Goal: Transaction & Acquisition: Purchase product/service

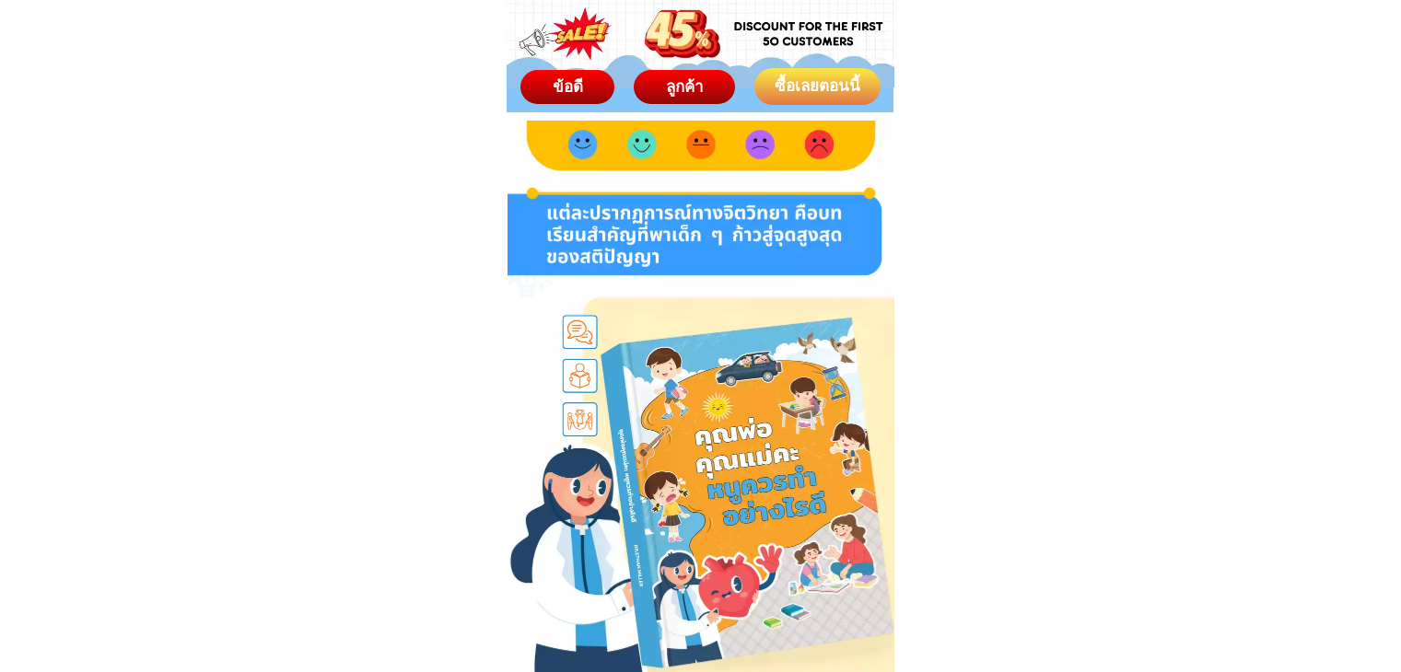
scroll to position [10414, 0]
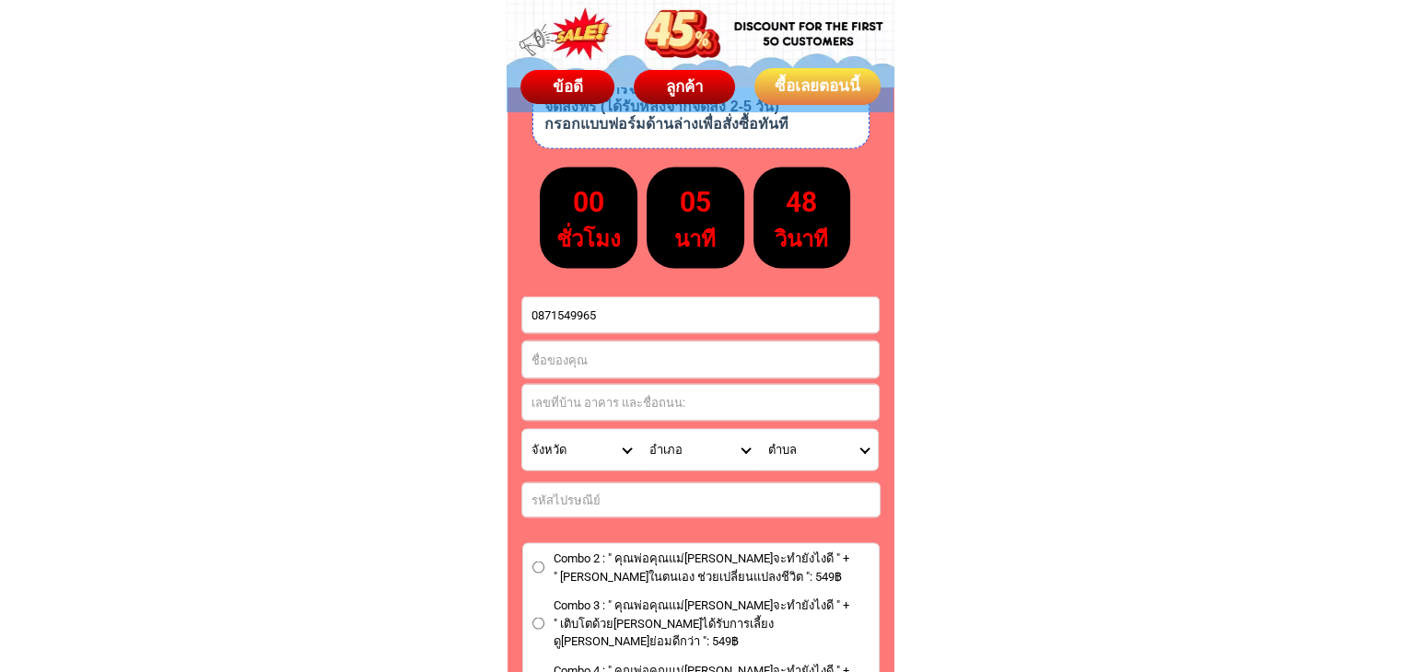
click at [589, 345] on input "Input full_name" at bounding box center [700, 359] width 356 height 37
paste input "[PERSON_NAME]"
type input "[PERSON_NAME]"
click at [587, 408] on input "Input address" at bounding box center [700, 402] width 356 height 36
type input "n"
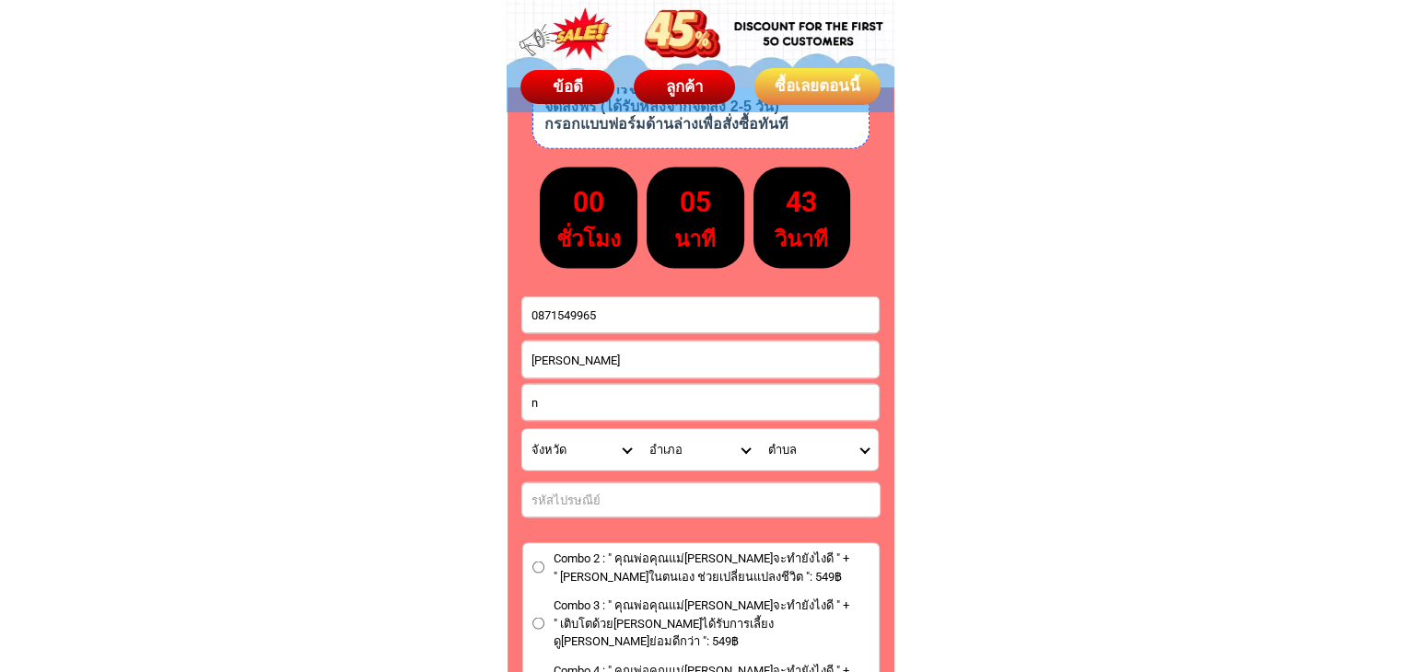
click at [565, 447] on select "จังหวัด กระบี่/ Krabi กรุงเทพมหานคร/ [GEOGRAPHIC_DATA] กาญจนบุรี/ [GEOGRAPHIC_D…" at bounding box center [581, 449] width 119 height 41
click at [573, 447] on select "จังหวัด กระบี่/ Krabi กรุงเทพมหานคร/ [GEOGRAPHIC_DATA] กาญจนบุรี/ [GEOGRAPHIC_D…" at bounding box center [581, 449] width 119 height 41
click at [600, 405] on input "n" at bounding box center [700, 402] width 356 height 36
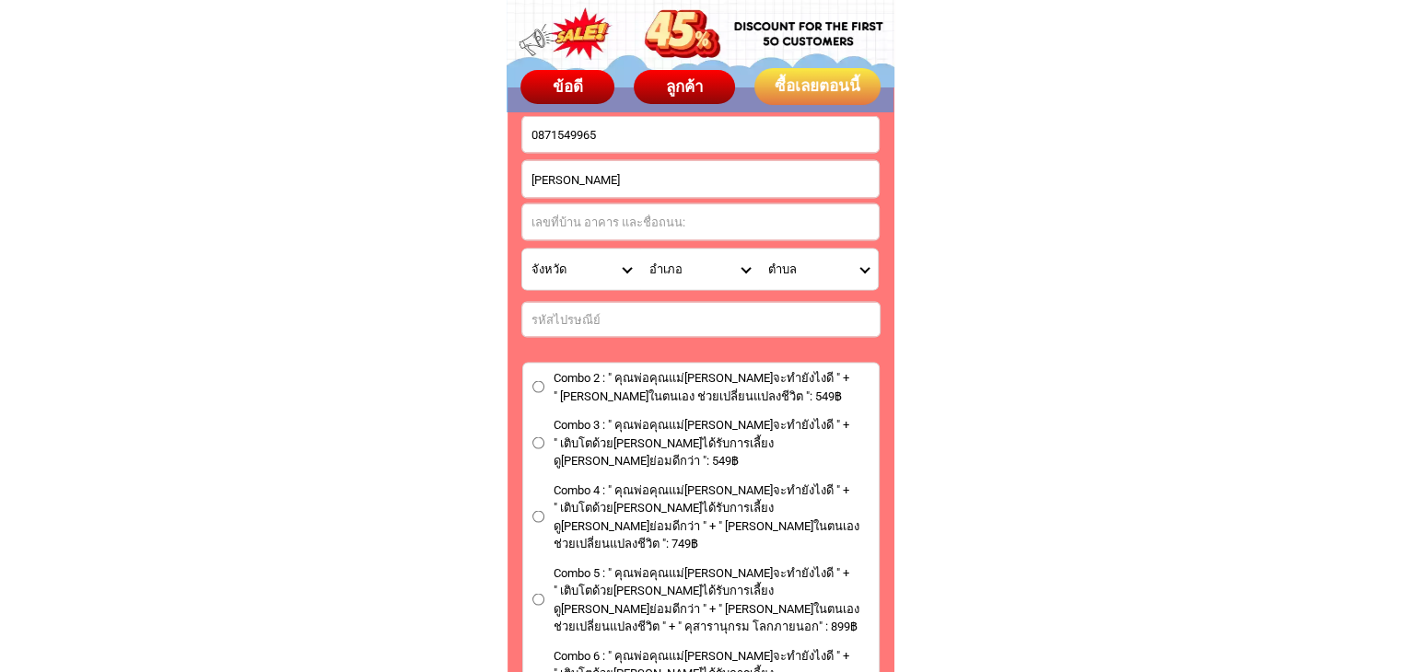
scroll to position [10599, 0]
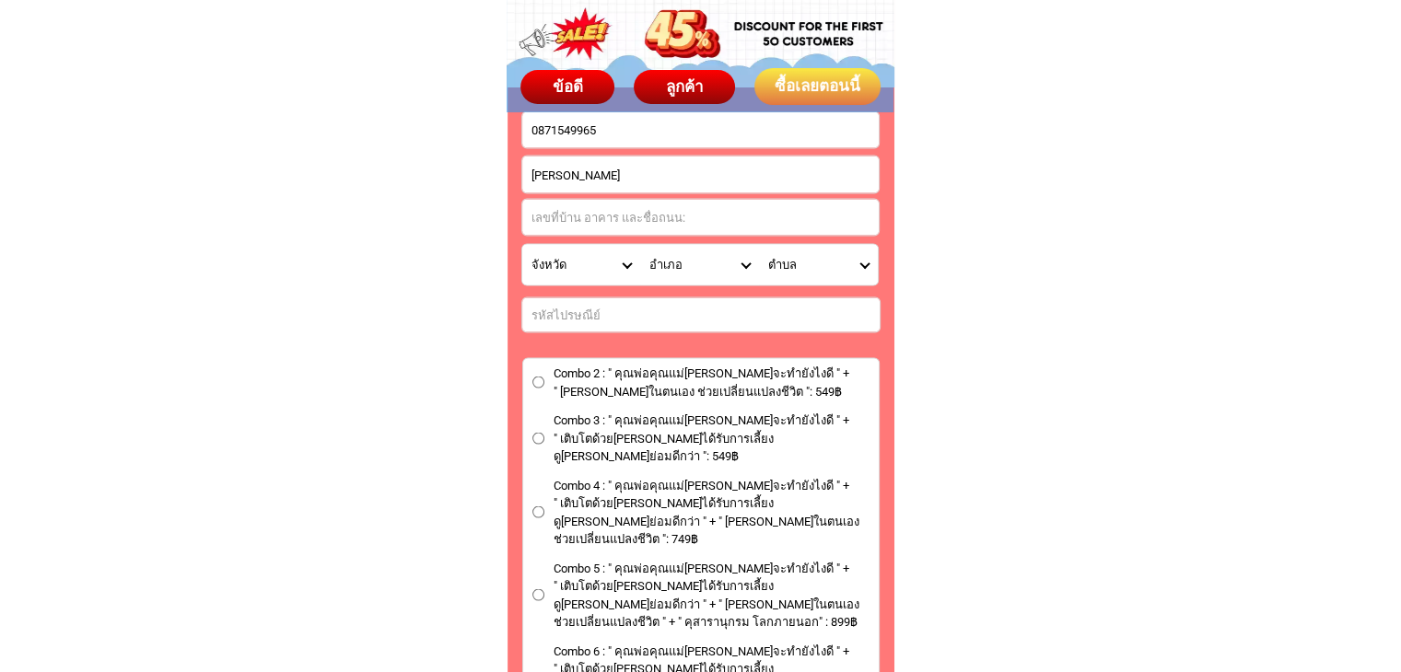
click at [534, 435] on label "Combo 3 : " คุณพ่อคุณแม่[PERSON_NAME]จะทำยังไงดี " + " เติบโตด้วย[PERSON_NAME]ไ…" at bounding box center [700, 439] width 355 height 54
click at [534, 435] on input "Combo 3 : " คุณพ่อคุณแม่[PERSON_NAME]จะทำยังไงดี " + " เติบโตด้วย[PERSON_NAME]ไ…" at bounding box center [538, 439] width 12 height 12
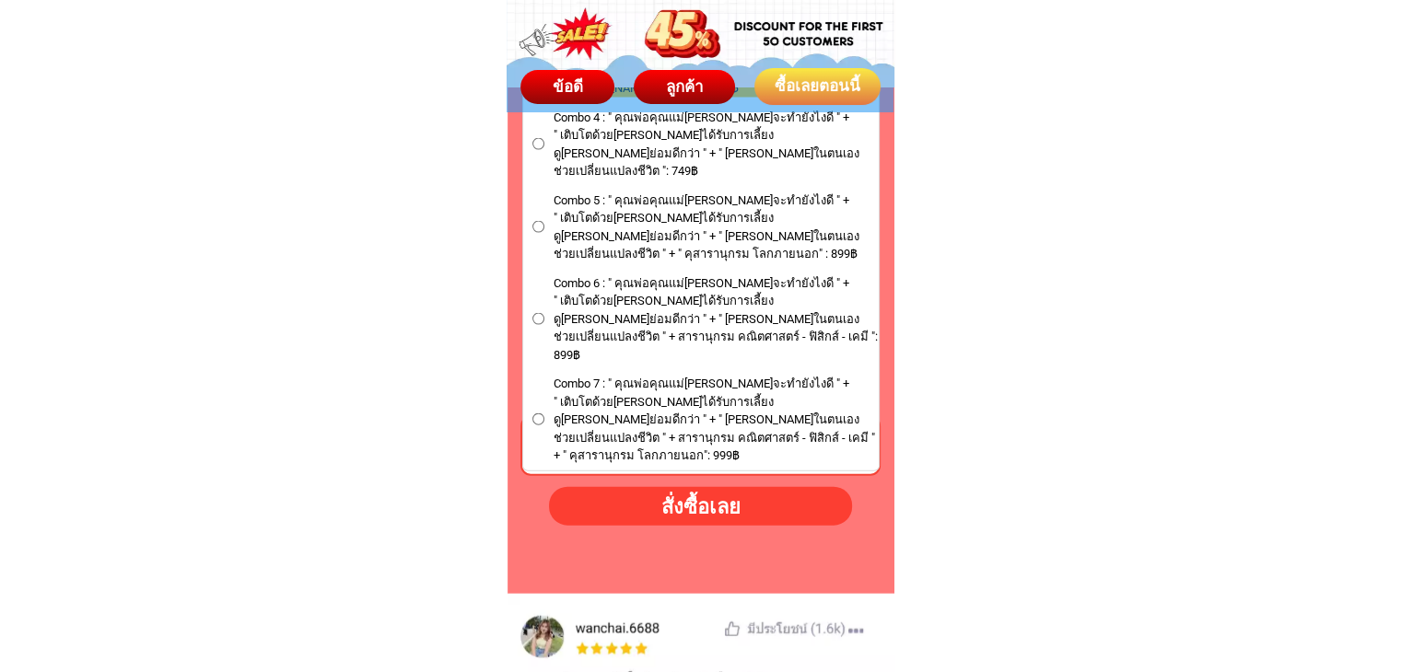
click at [670, 506] on div "สั่งซื้อเลย" at bounding box center [700, 506] width 312 height 31
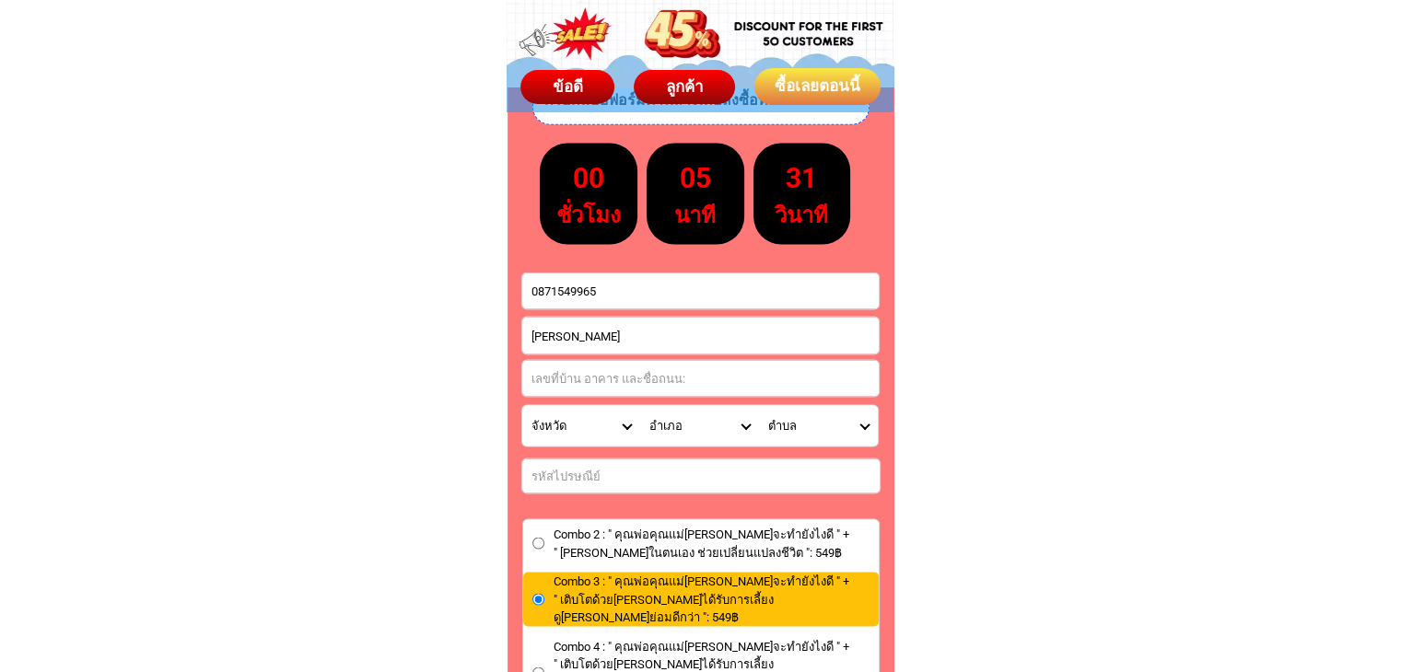
scroll to position [10435, 0]
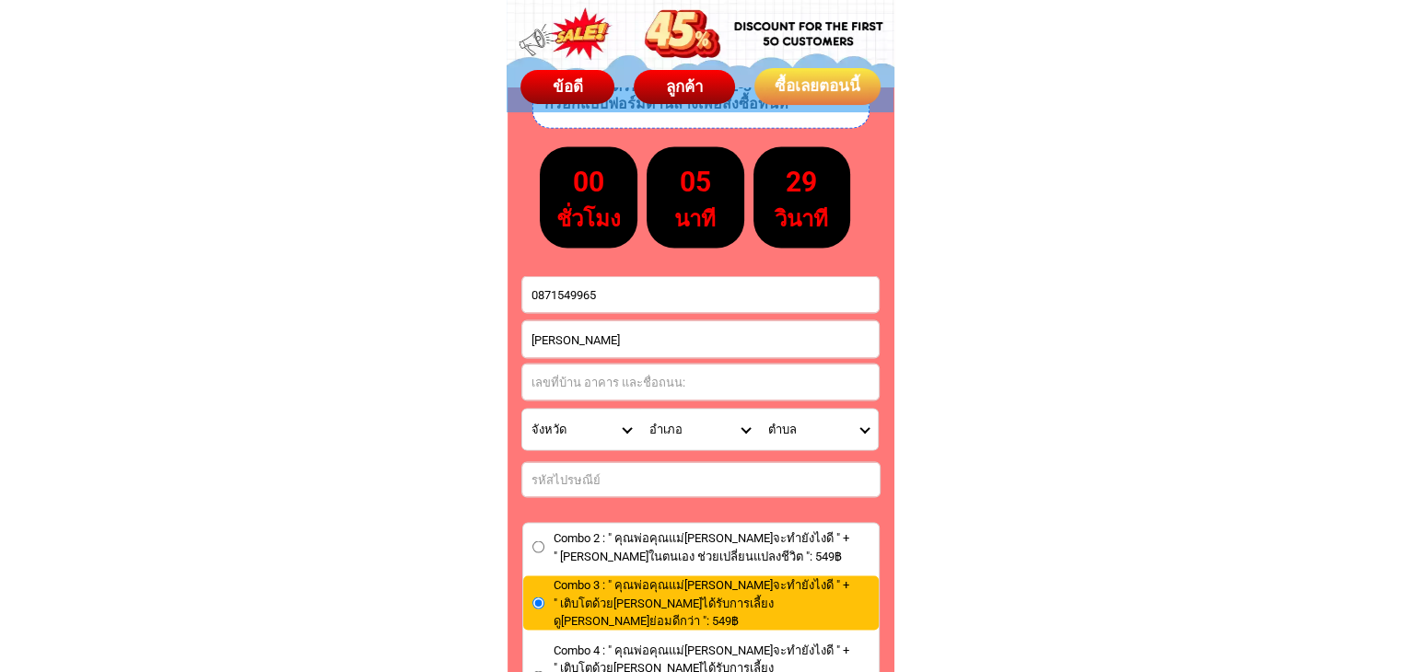
click at [531, 295] on input "0871549965​" at bounding box center [700, 294] width 356 height 36
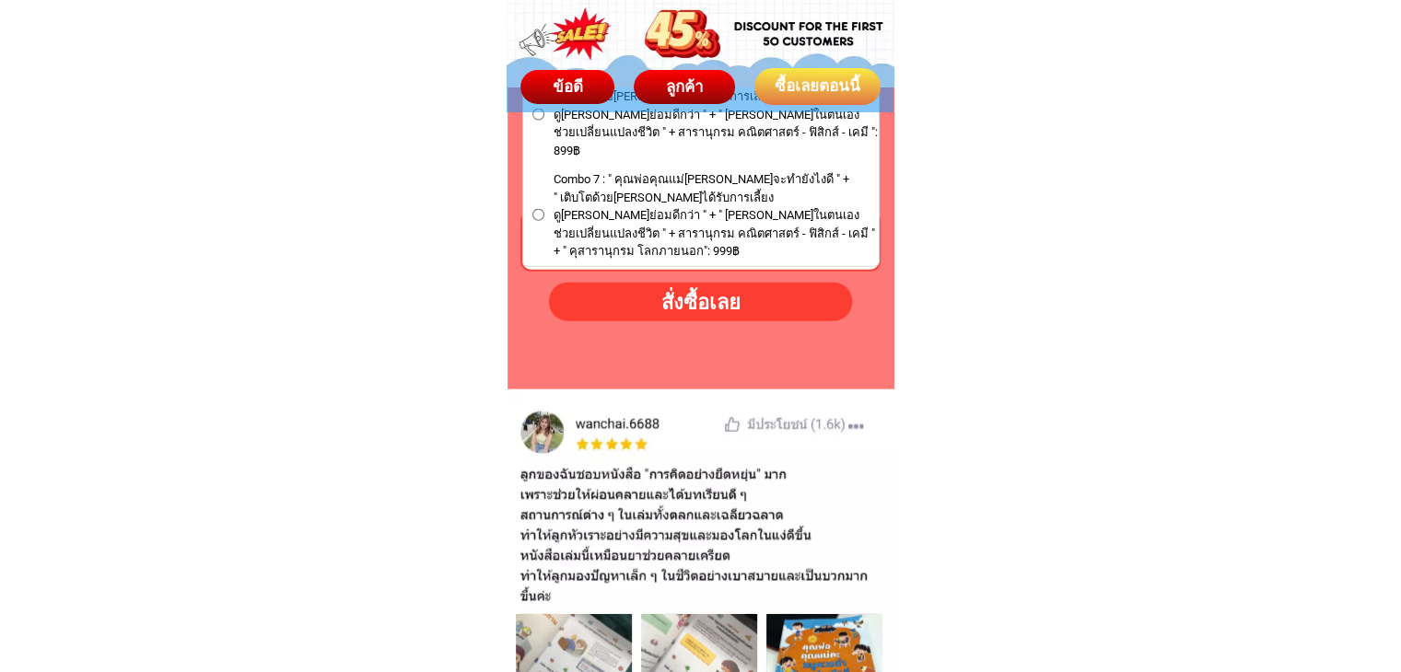
click at [695, 288] on div "สั่งซื้อเลย" at bounding box center [700, 301] width 312 height 31
radio input "true"
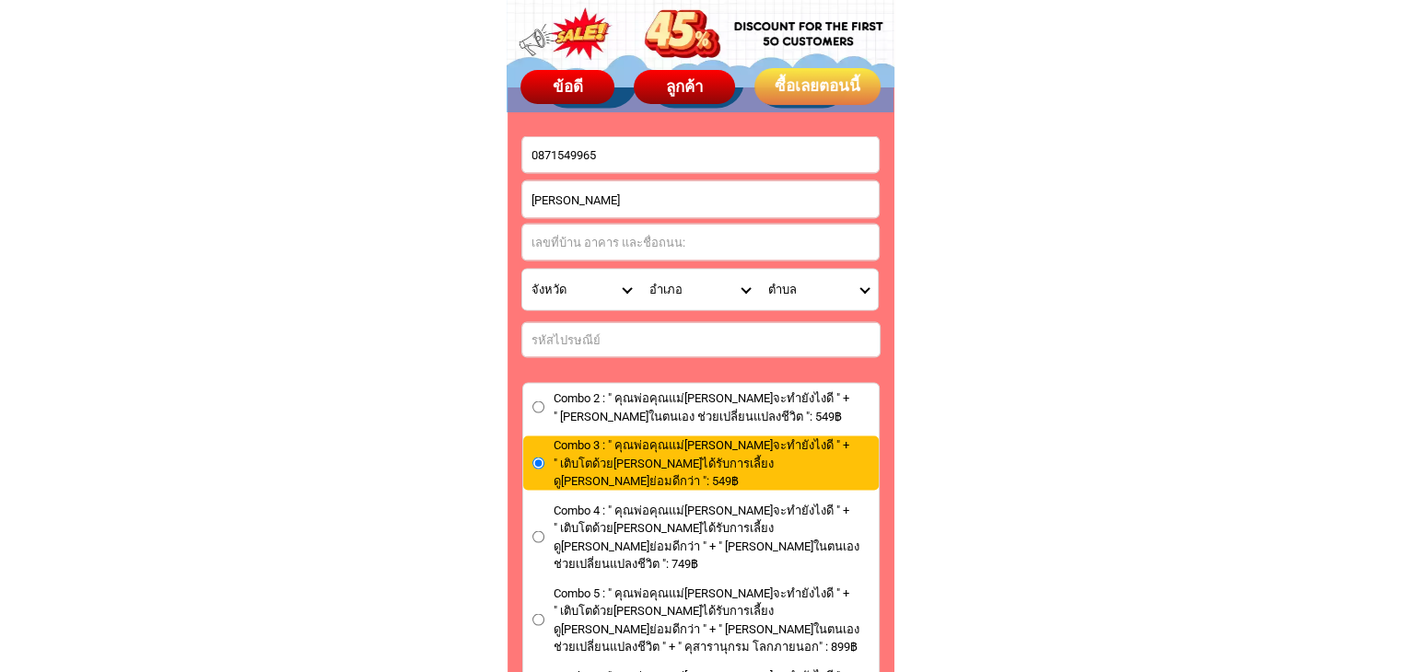
scroll to position [10527, 0]
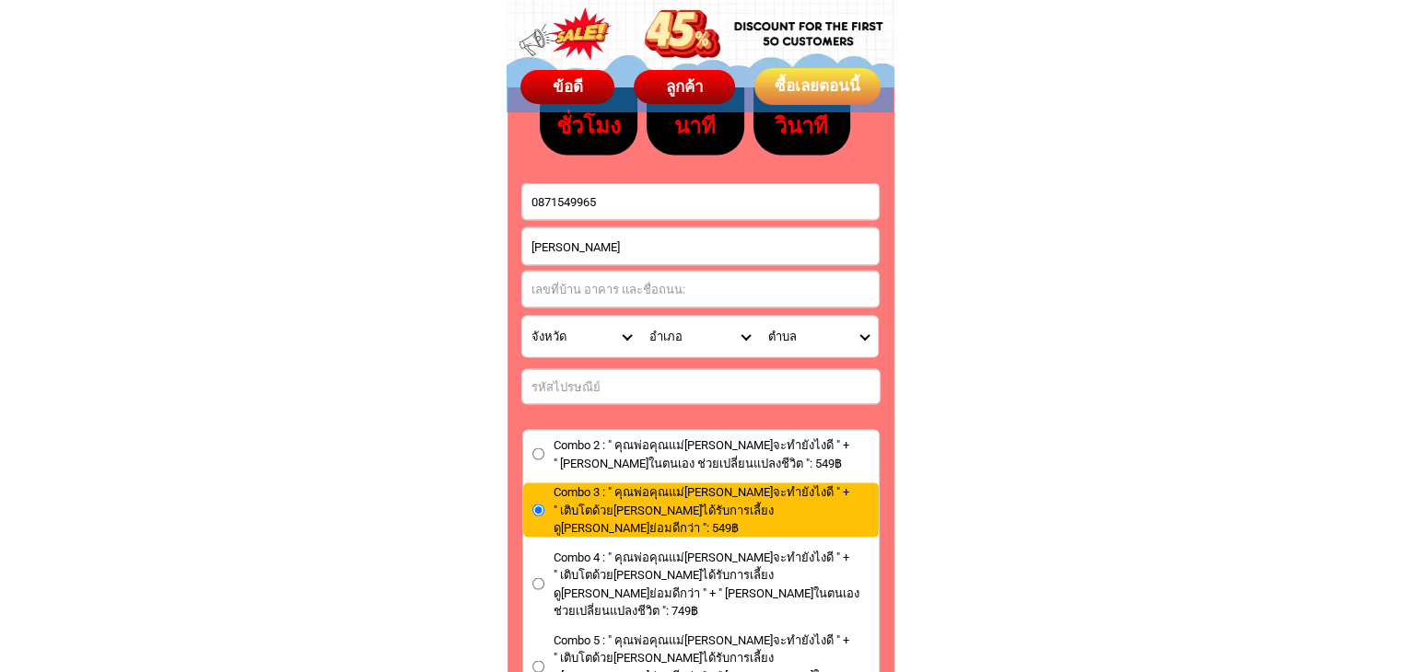
click at [553, 201] on input "0871549965​" at bounding box center [700, 202] width 356 height 36
click at [533, 200] on input "0871549965​" at bounding box center [700, 202] width 356 height 36
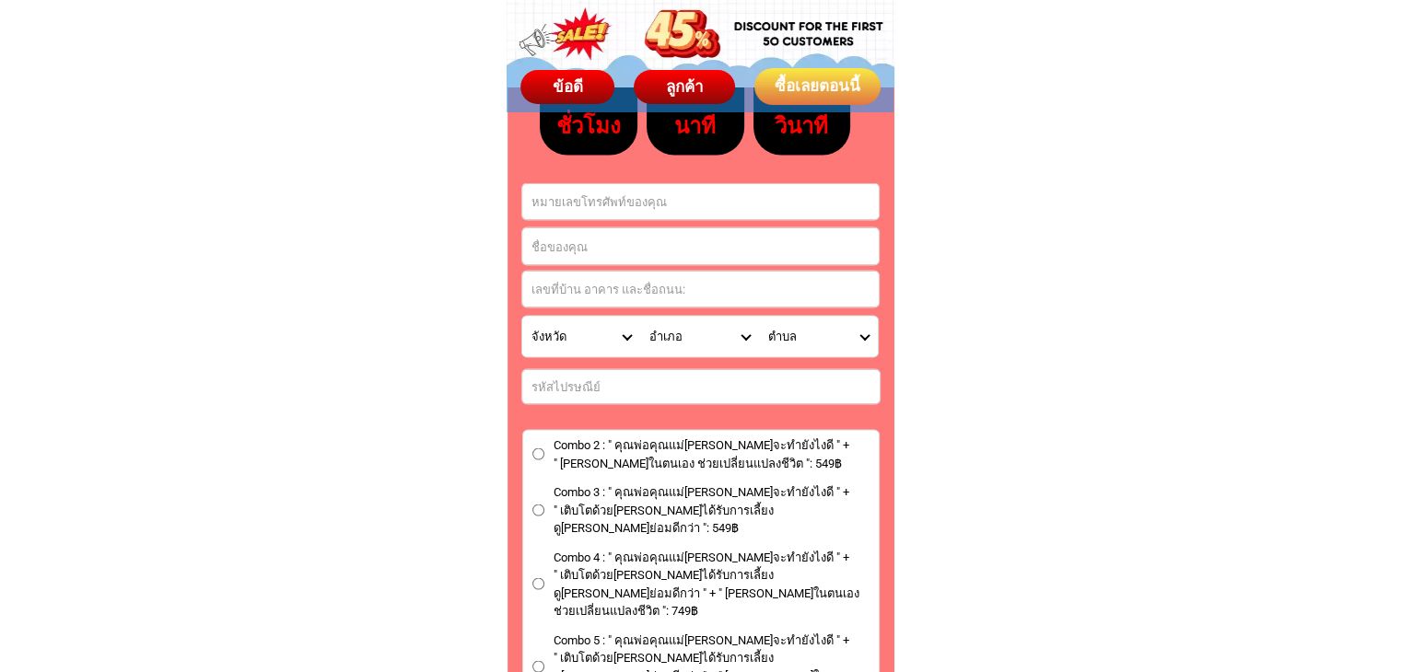
scroll to position [10527, 0]
click at [588, 214] on input "Input phone_number" at bounding box center [700, 202] width 356 height 36
paste input "0871549965​"
type input "0871549965​"
click at [588, 255] on input "Input full_name" at bounding box center [700, 246] width 356 height 37
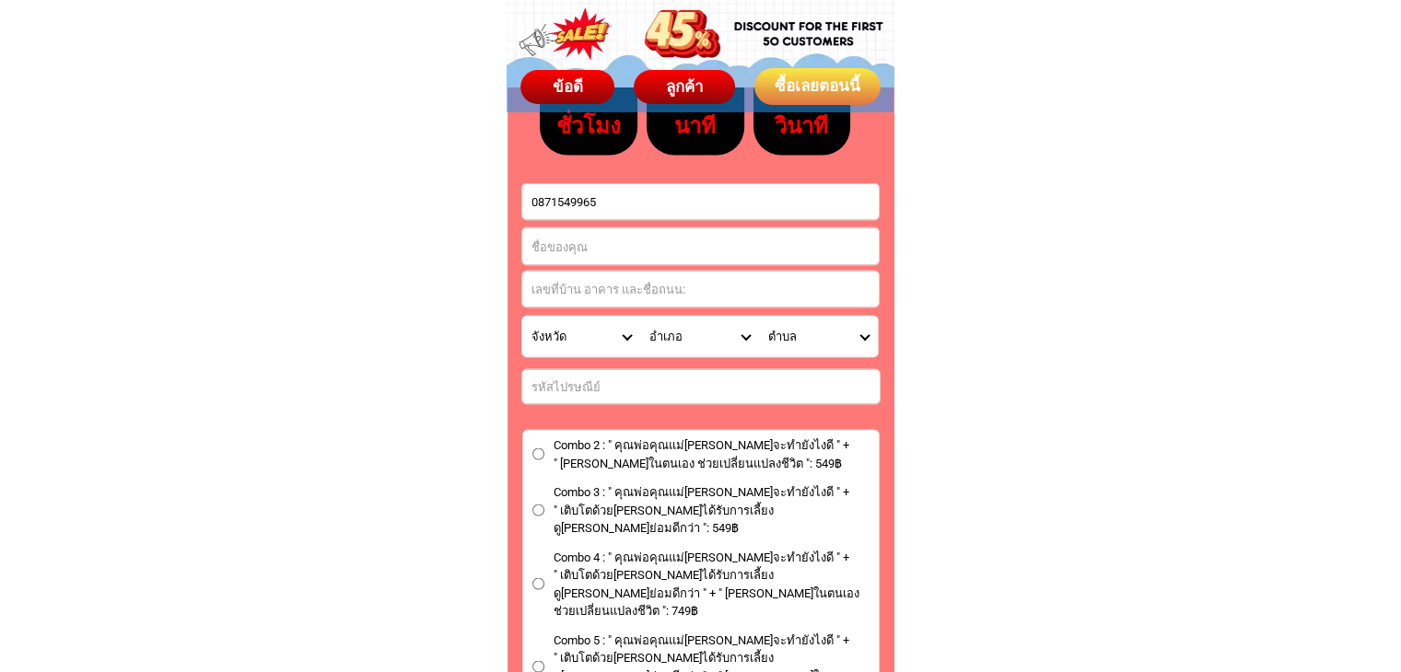
paste input "[PERSON_NAME]"
type input "[PERSON_NAME]"
click at [595, 294] on input "Input address" at bounding box center [700, 290] width 356 height 36
type input "s"
drag, startPoint x: 537, startPoint y: 631, endPoint x: 545, endPoint y: 625, distance: 10.0
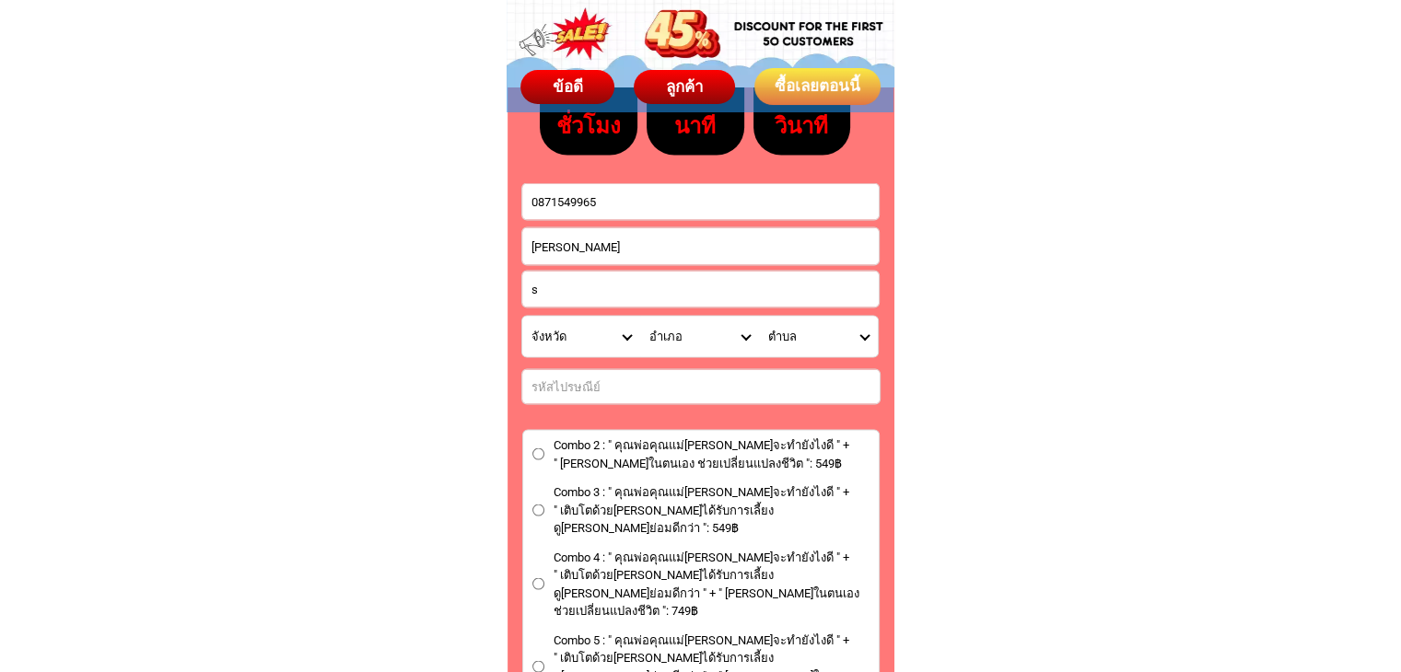
click at [537, 661] on input "Combo 5 : " คุณพ่อคุณแม่[PERSON_NAME]จะทำยังไงดี " + " เติบโตด้วย[PERSON_NAME]ไ…" at bounding box center [538, 667] width 12 height 12
radio input "true"
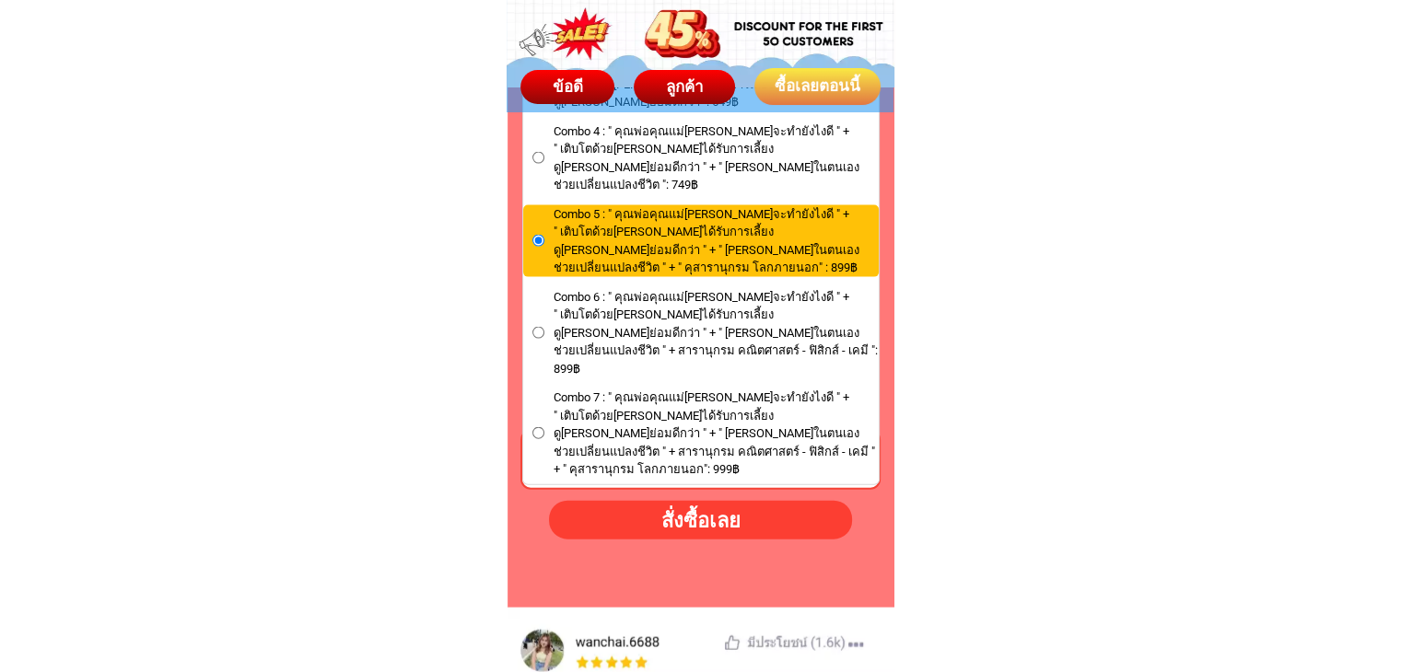
scroll to position [10987, 0]
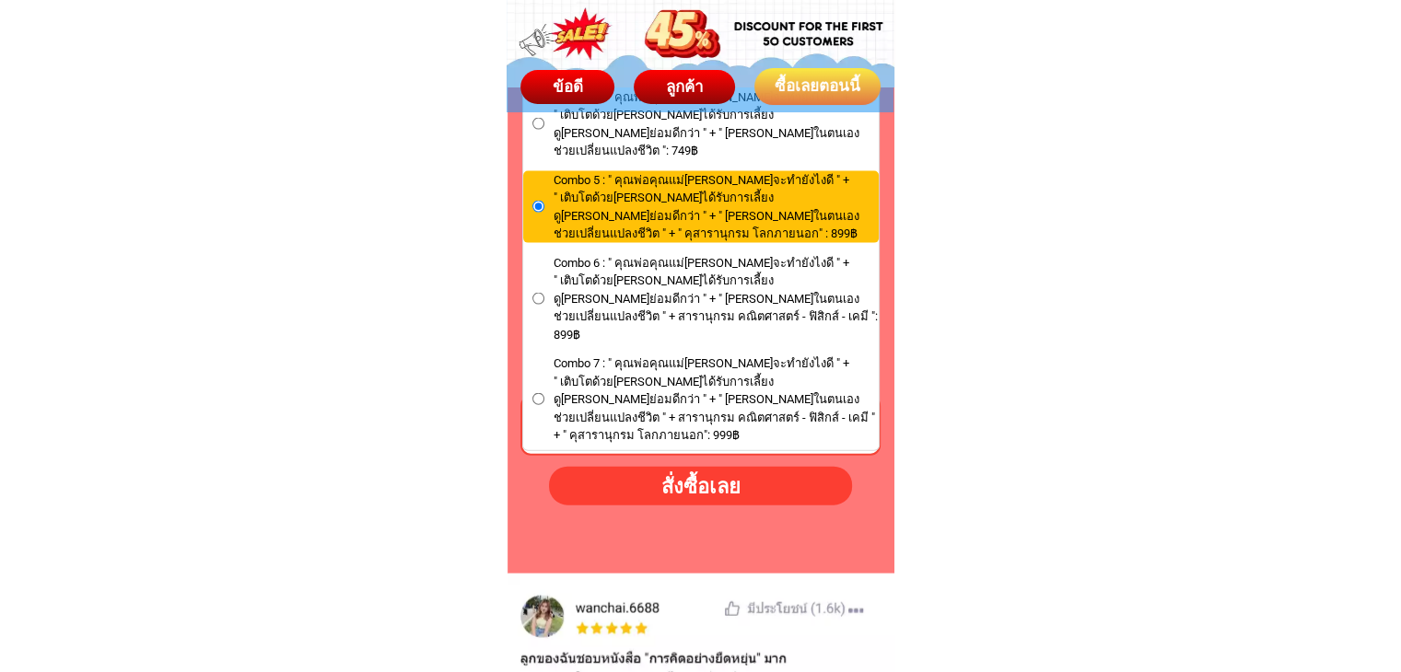
click at [540, 293] on input "Combo 6 : " คุณพ่อคุณแม่คะ หนูจะทำยังไงดี " + " เติบโตด้วยนิสัยดี การได้รับการเ…" at bounding box center [538, 299] width 12 height 12
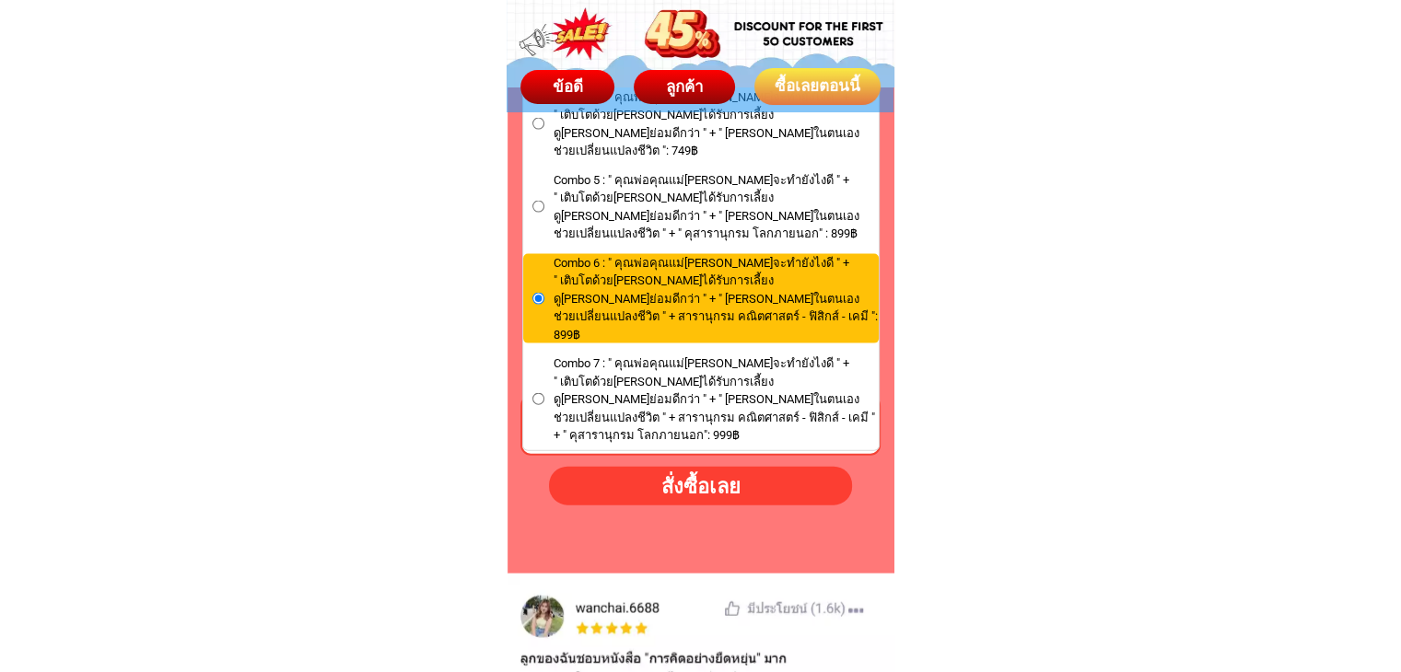
click at [685, 491] on div "สั่งซื้อเลย" at bounding box center [700, 487] width 303 height 30
radio input "true"
